Goal: Information Seeking & Learning: Find specific page/section

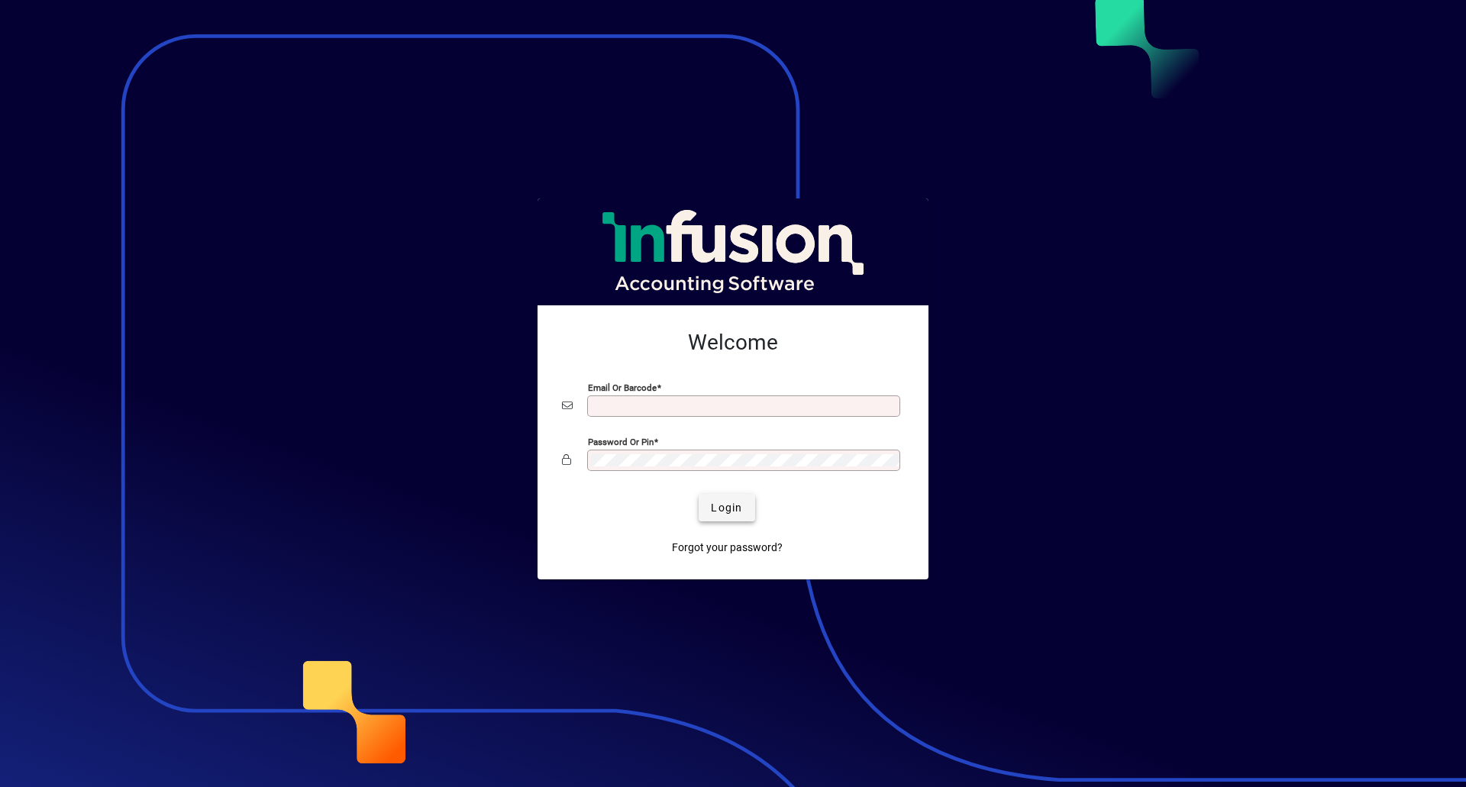
type input "**********"
click at [720, 506] on span "Login" at bounding box center [726, 508] width 31 height 16
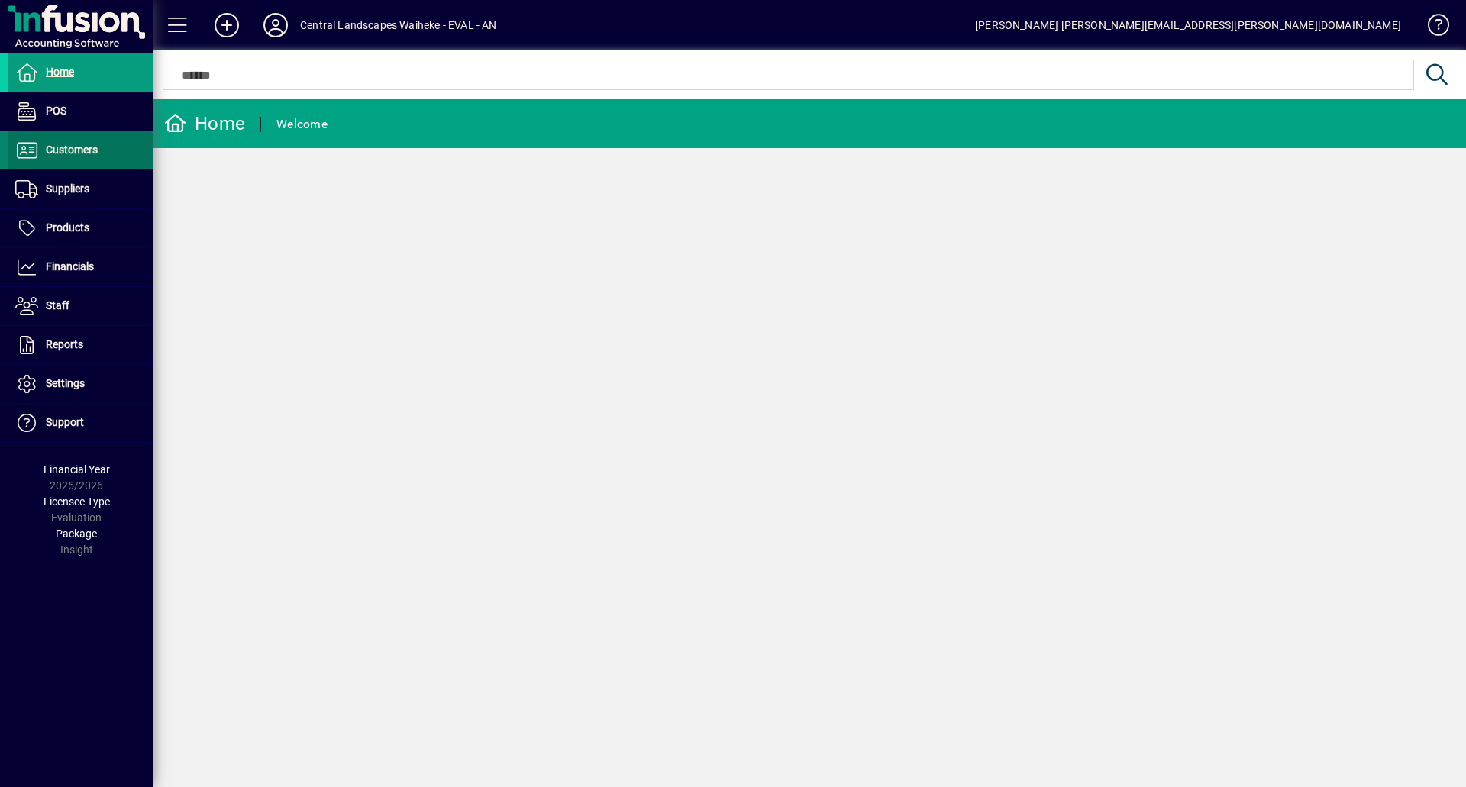
click at [68, 149] on span "Customers" at bounding box center [72, 150] width 52 height 12
click at [82, 158] on span "Customers" at bounding box center [53, 150] width 90 height 18
click at [80, 151] on span "Customers" at bounding box center [72, 150] width 52 height 12
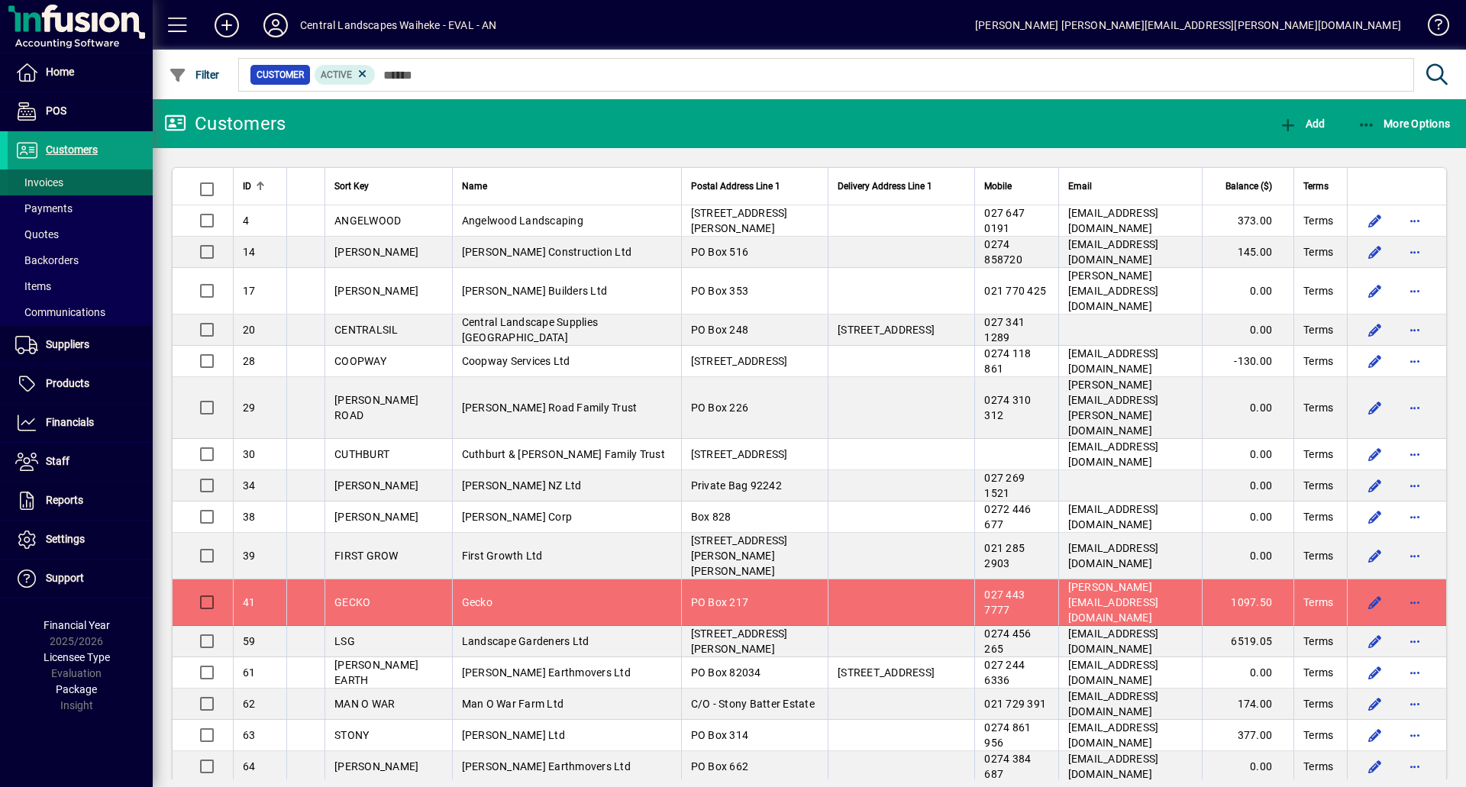
click at [66, 189] on span at bounding box center [80, 182] width 145 height 37
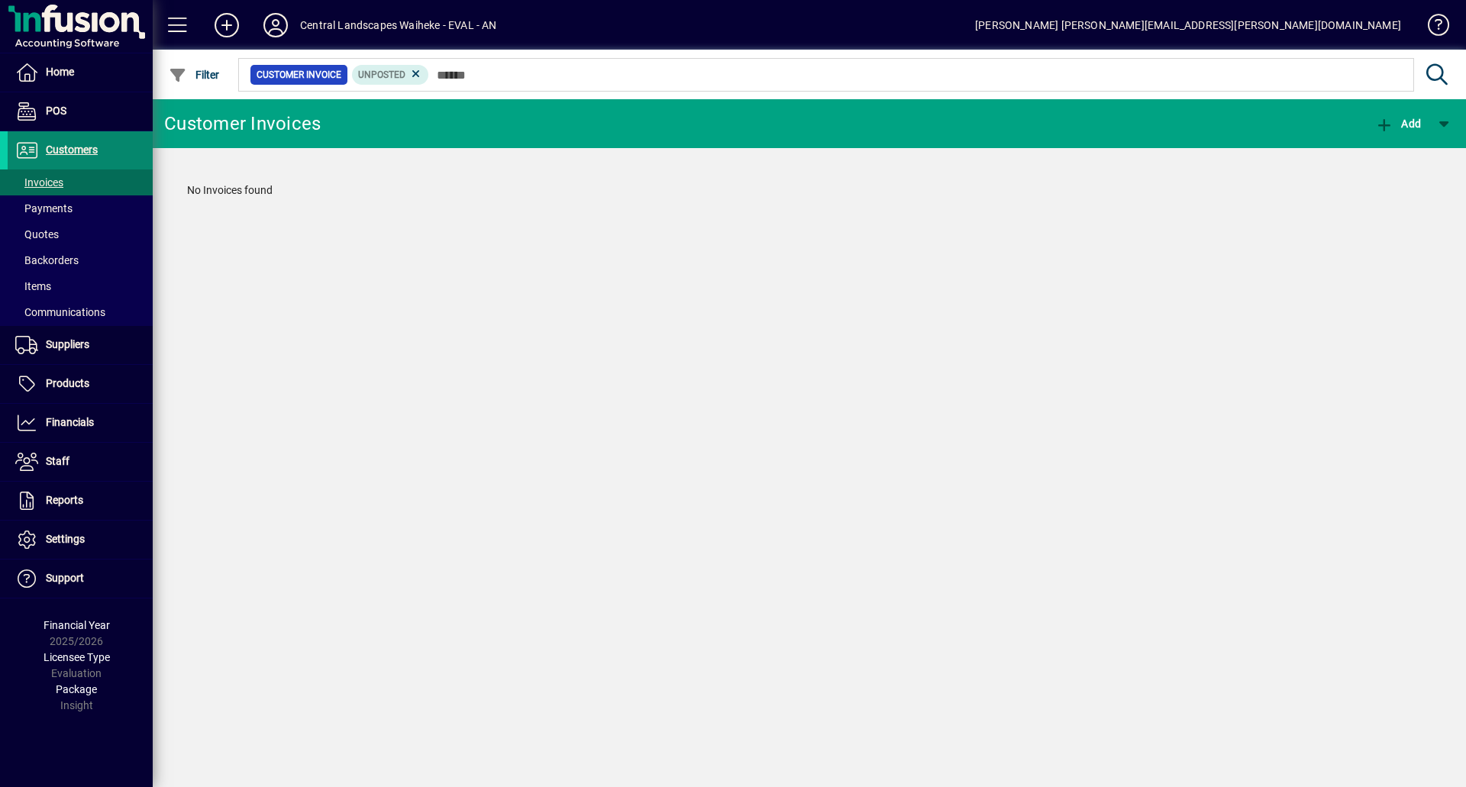
click at [66, 149] on span "Customers" at bounding box center [72, 150] width 52 height 12
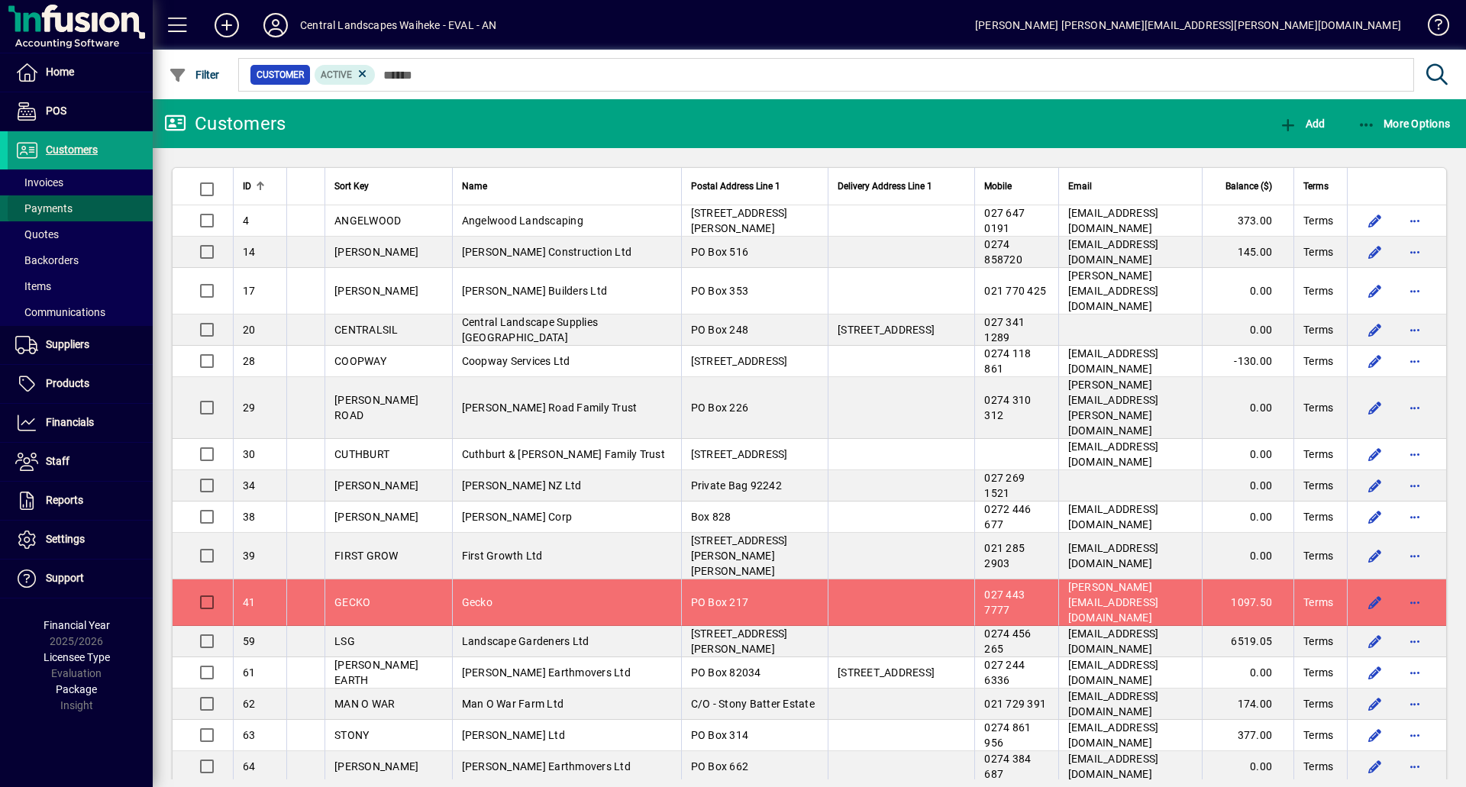
click at [66, 206] on span "Payments" at bounding box center [43, 208] width 57 height 12
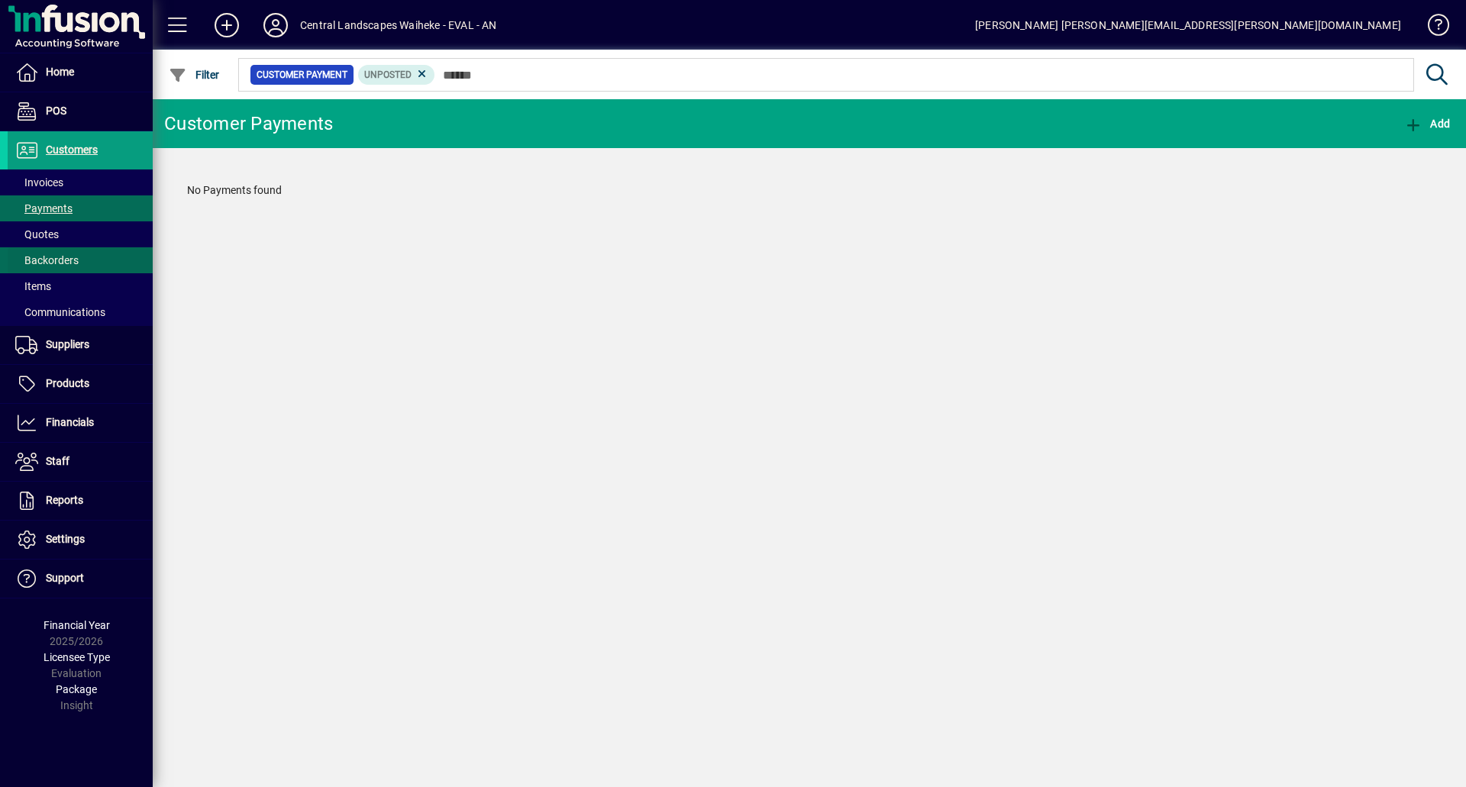
click at [57, 255] on span "Backorders" at bounding box center [46, 260] width 63 height 12
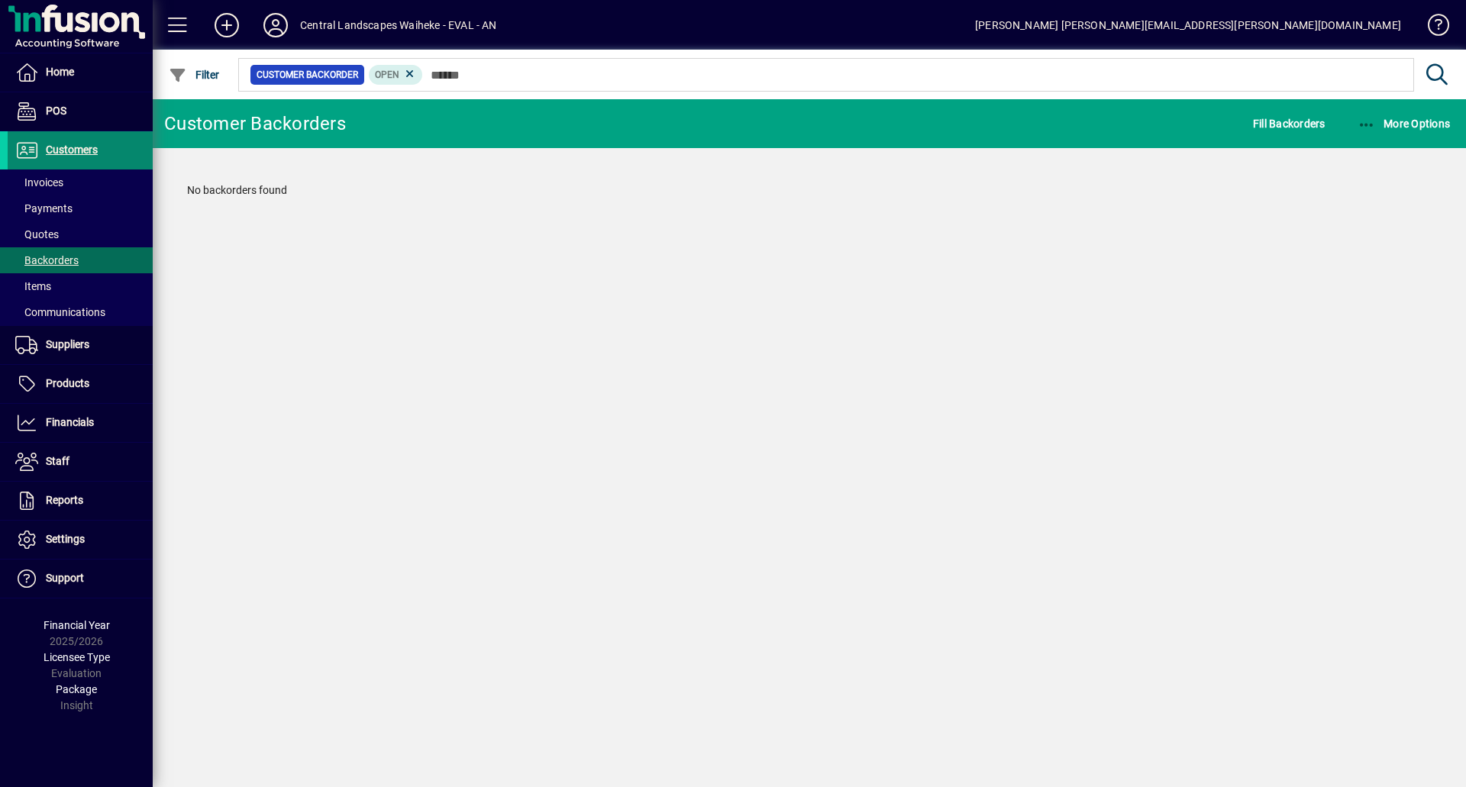
click at [77, 145] on span "Customers" at bounding box center [72, 150] width 52 height 12
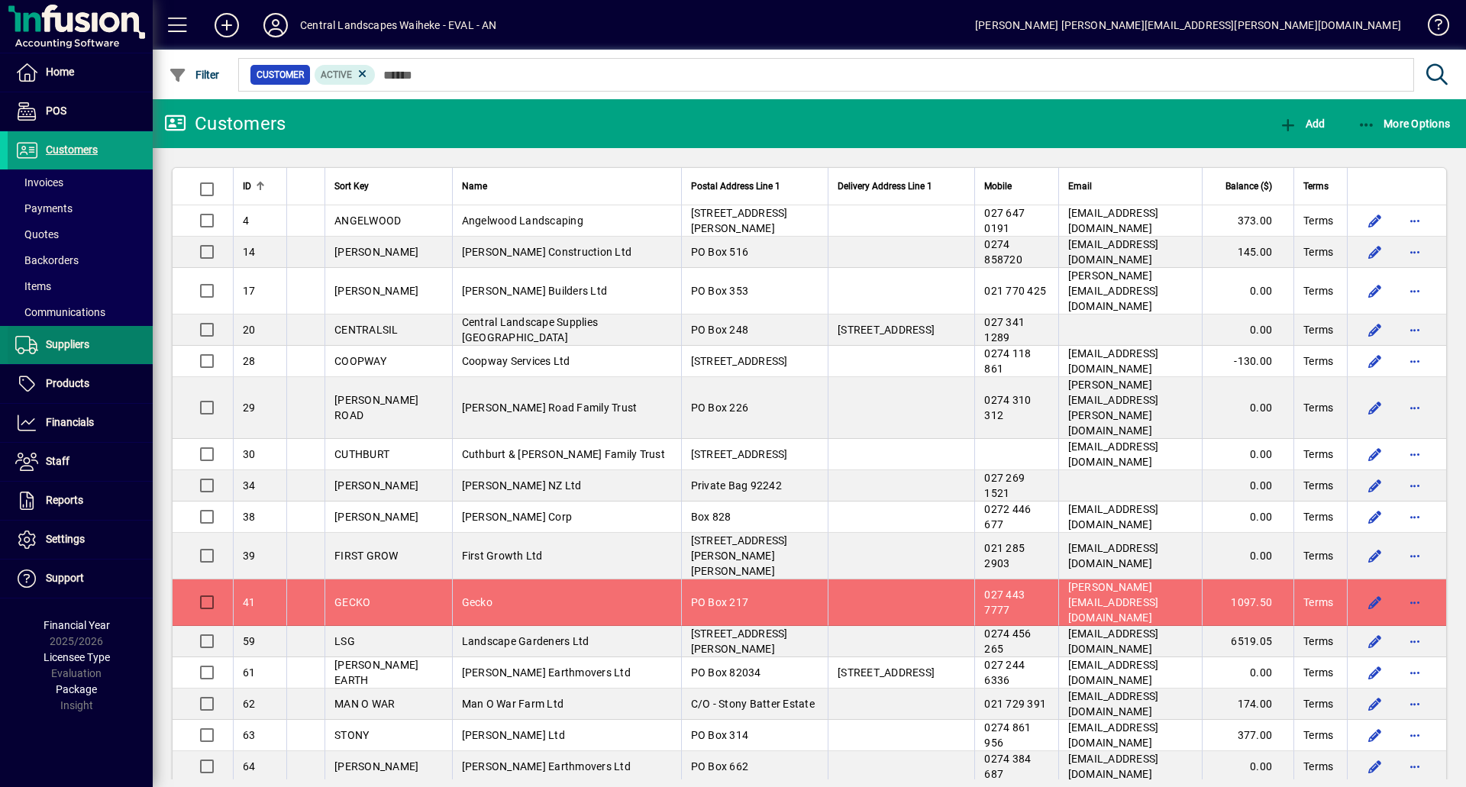
click at [67, 347] on span "Suppliers" at bounding box center [68, 344] width 44 height 12
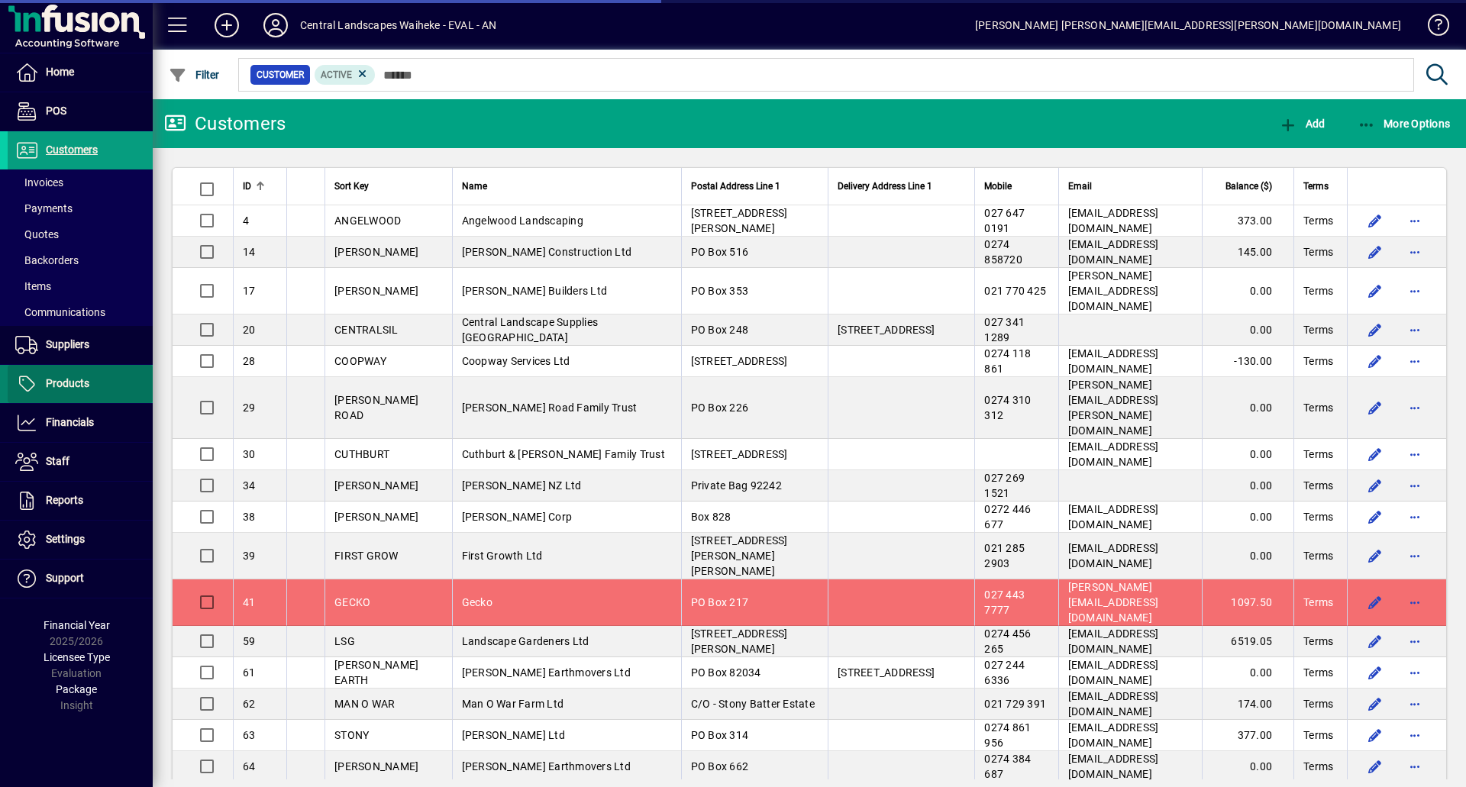
click at [66, 383] on span "Products" at bounding box center [68, 383] width 44 height 12
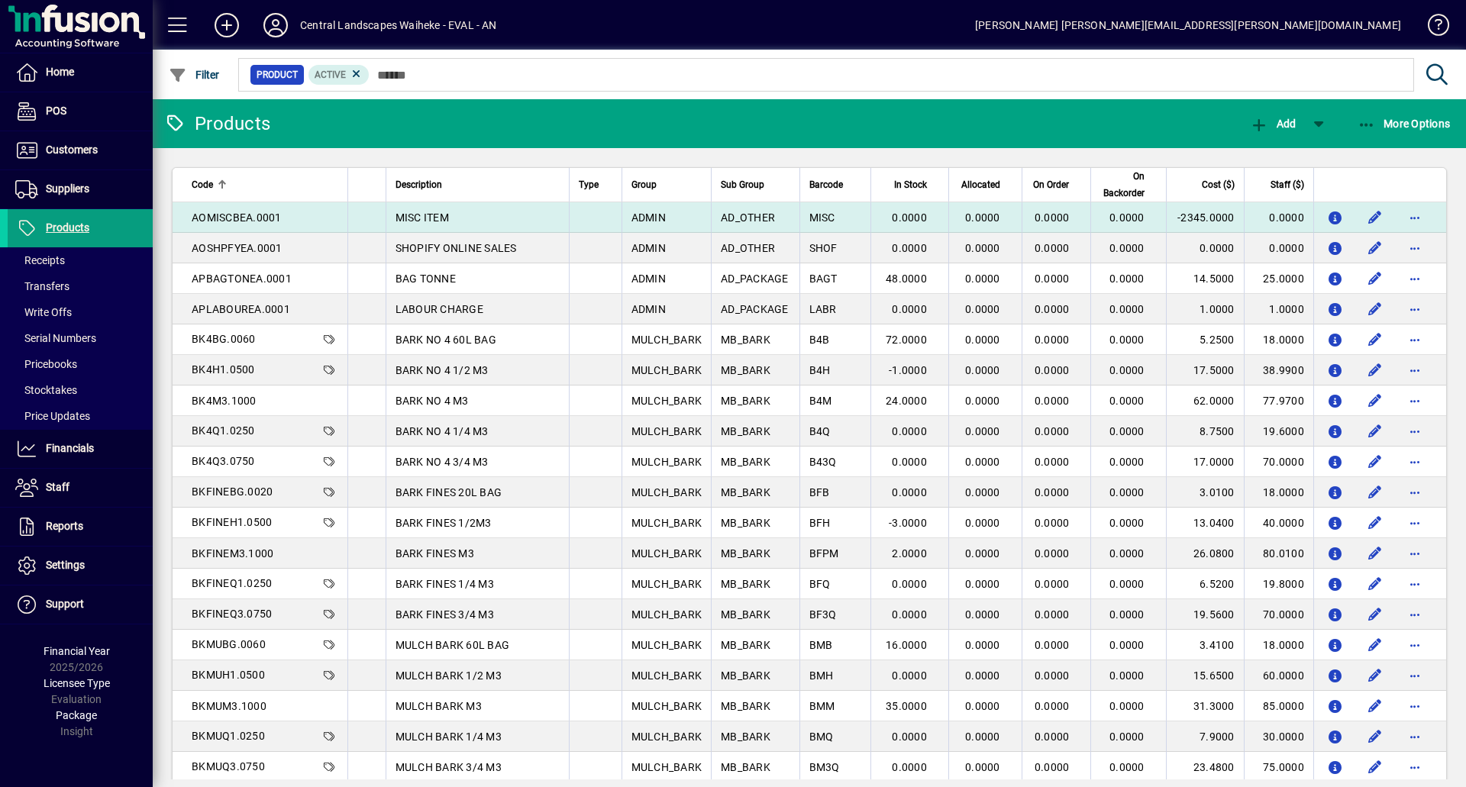
click at [270, 212] on span "AOMISCBEA.0001" at bounding box center [237, 218] width 90 height 12
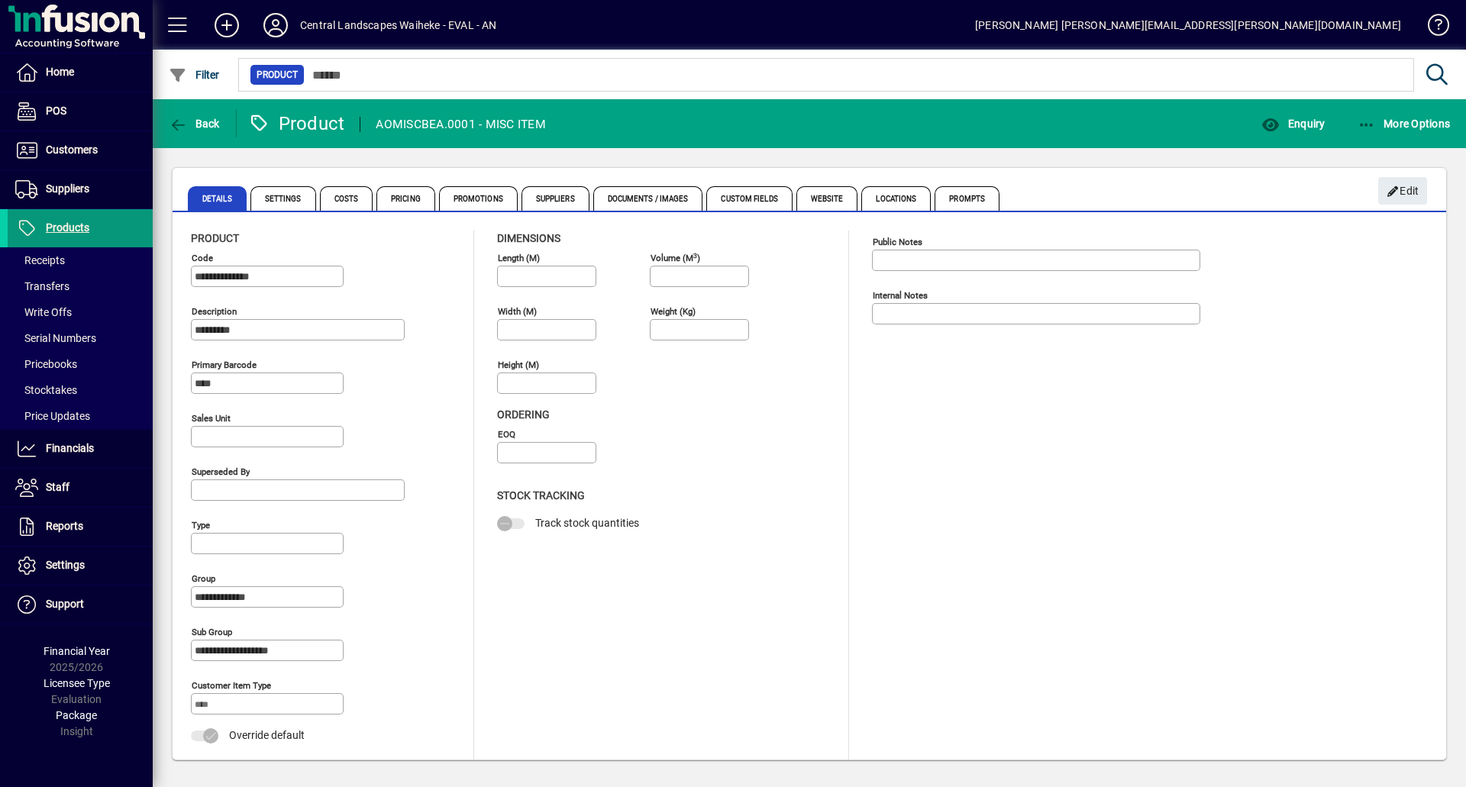
click at [88, 225] on span "Products" at bounding box center [68, 227] width 44 height 12
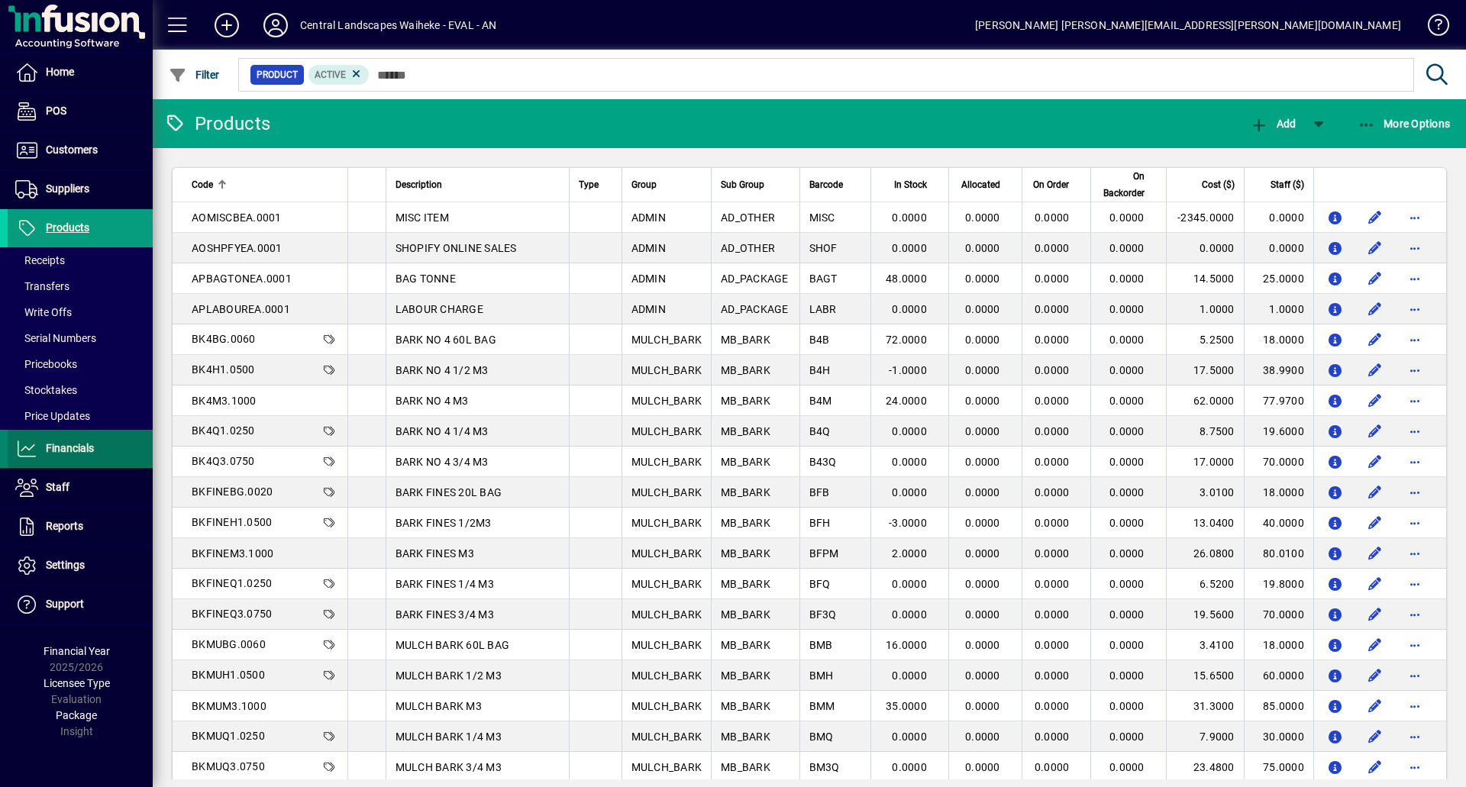
click at [107, 463] on span at bounding box center [80, 449] width 145 height 37
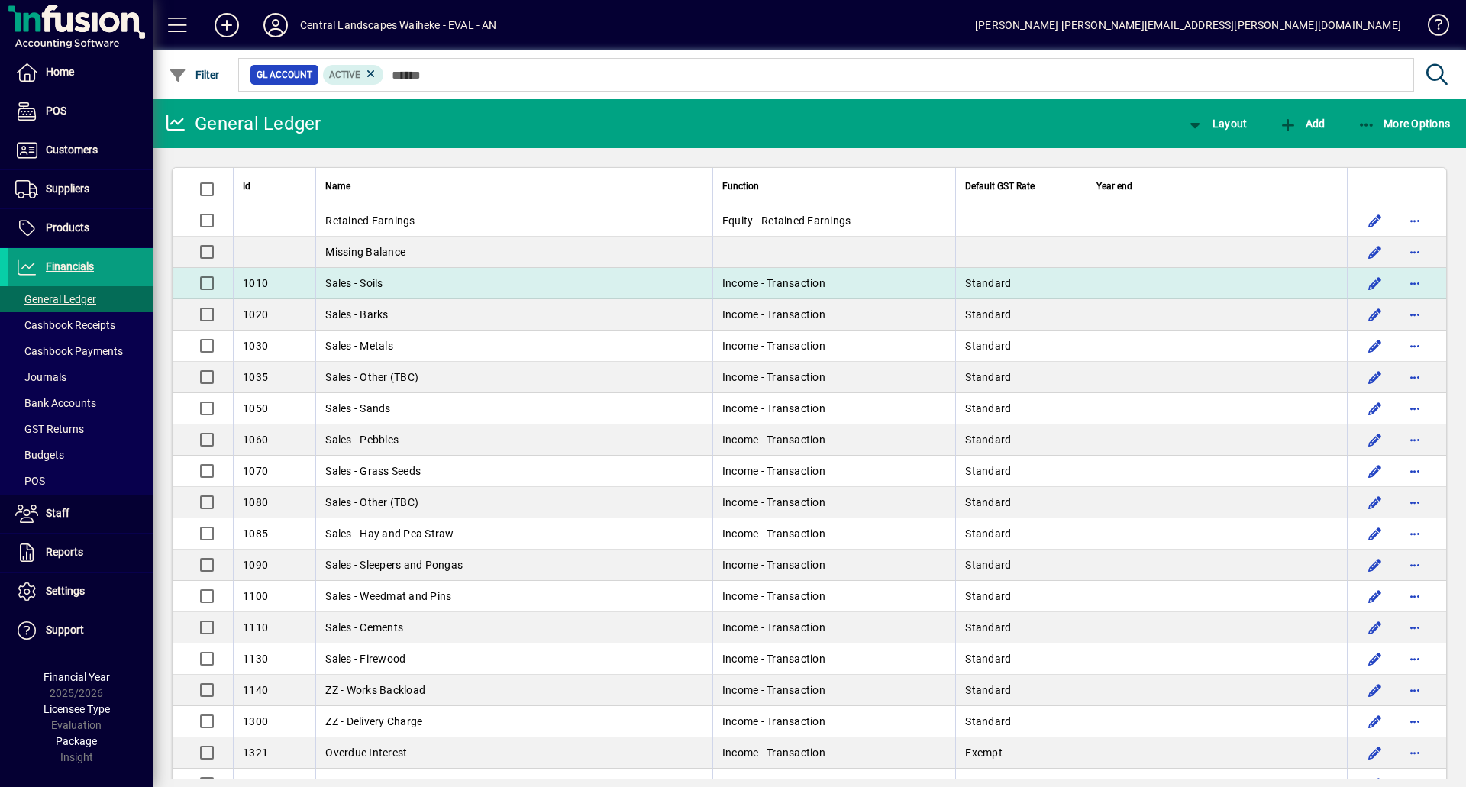
click at [713, 290] on td "Income - Transaction" at bounding box center [834, 283] width 243 height 31
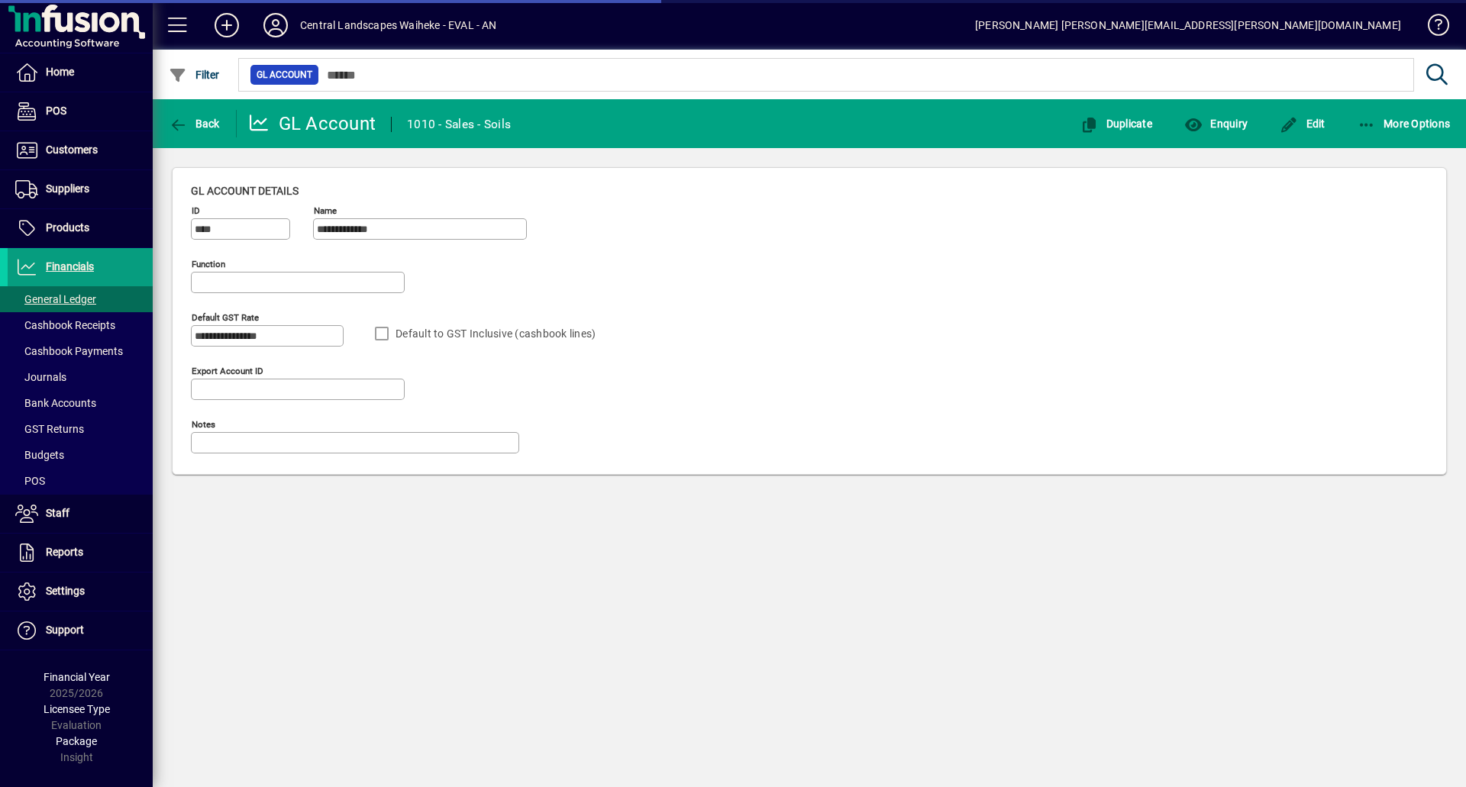
type input "**********"
click at [208, 122] on span "Back" at bounding box center [194, 124] width 51 height 12
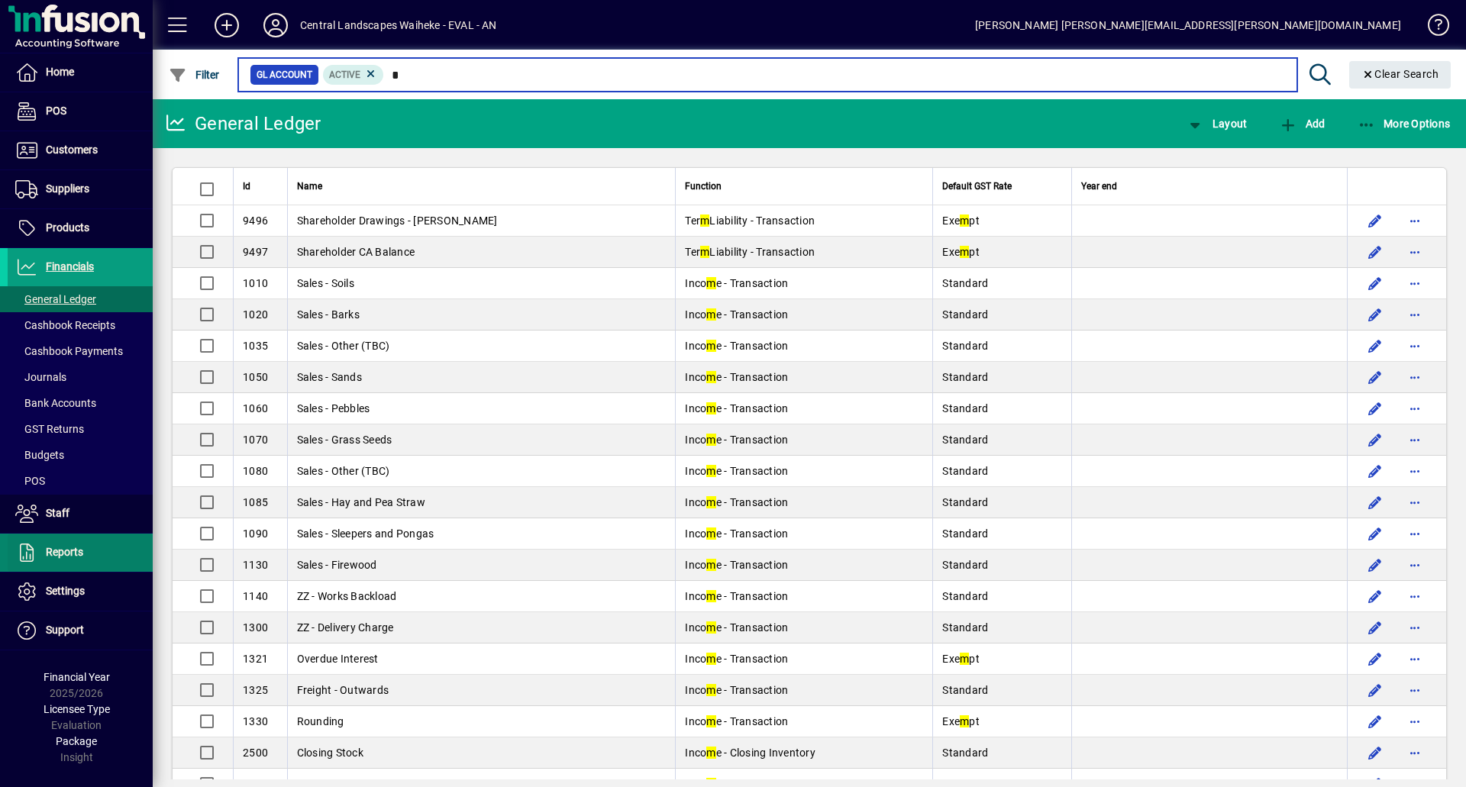
type input "*"
